Goal: Navigation & Orientation: Find specific page/section

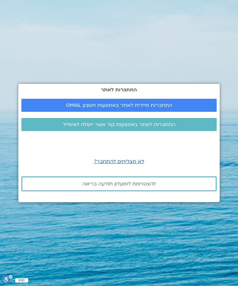
click at [123, 127] on span "התחברות לאתר באמצעות קוד אשר יישלח לאימייל" at bounding box center [119, 125] width 113 height 6
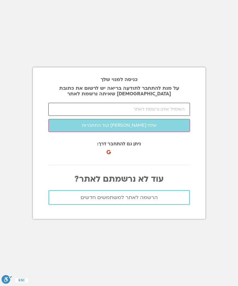
click at [122, 116] on input "email" at bounding box center [119, 109] width 142 height 13
type input "alizaporat@yahoo.com"
click at [119, 132] on button "שלח לי קוד התחברות" at bounding box center [119, 125] width 142 height 13
click at [128, 116] on input "number" at bounding box center [119, 109] width 142 height 13
type input "79779"
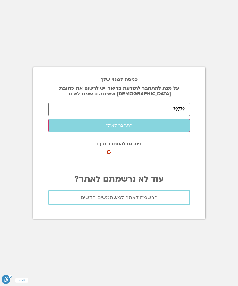
click at [121, 132] on button "התחבר לאתר" at bounding box center [119, 125] width 142 height 13
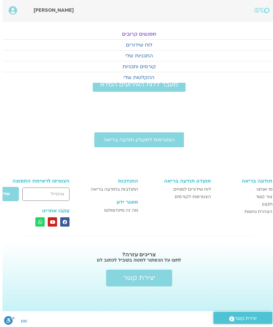
scroll to position [0, -3]
click at [139, 279] on span "יצירת קשר" at bounding box center [139, 278] width 32 height 7
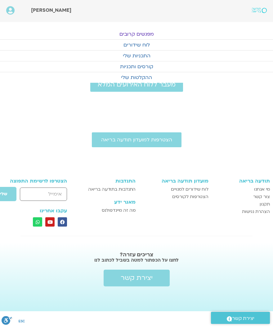
click at [147, 83] on span "מעבר ללוח האירועים המלא" at bounding box center [137, 84] width 78 height 7
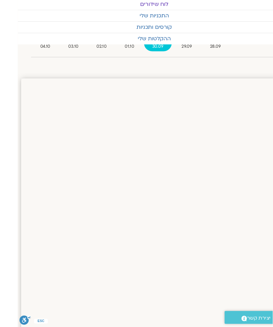
scroll to position [41, -16]
